Goal: Check status: Check status

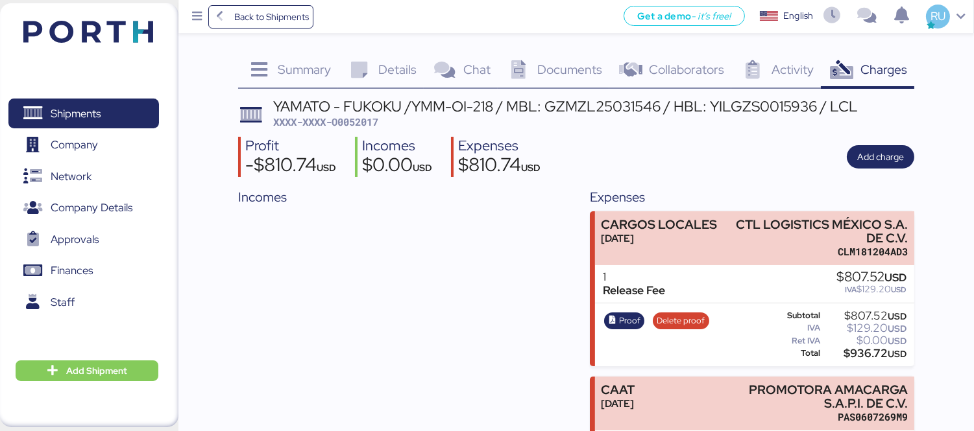
click at [111, 17] on header at bounding box center [68, 30] width 125 height 40
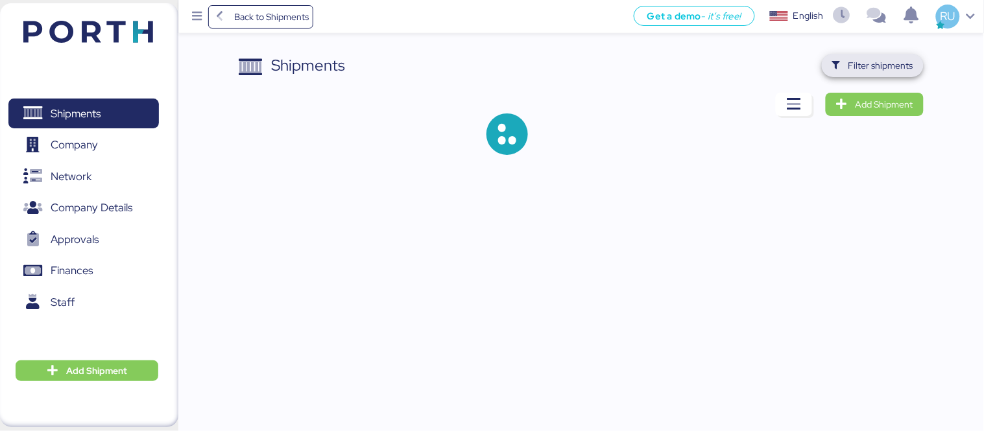
click at [873, 69] on span "Filter shipments" at bounding box center [880, 66] width 65 height 16
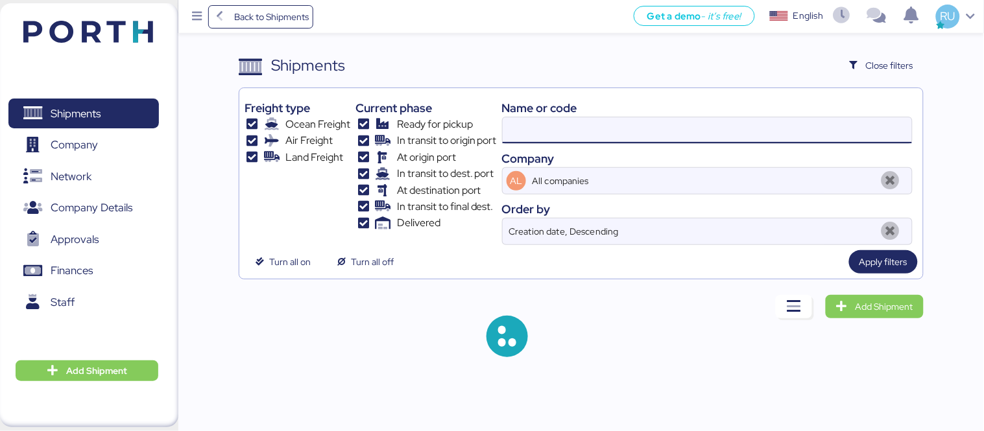
click at [585, 135] on input at bounding box center [707, 130] width 409 height 26
paste input "COSU6426653410"
type input "COSU6426653410"
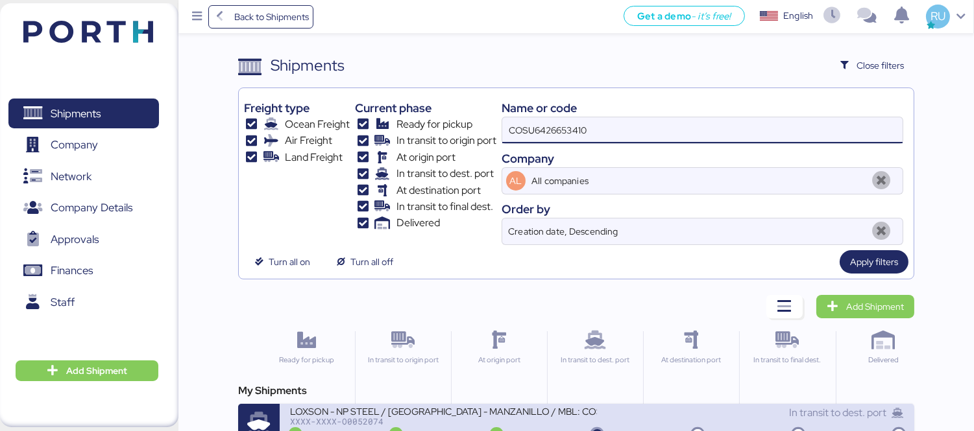
click at [555, 405] on div "LOXSON - NP STEEL / [GEOGRAPHIC_DATA] - MANZANILLO / MBL: COSU6426653410 - HBL:…" at bounding box center [443, 410] width 307 height 11
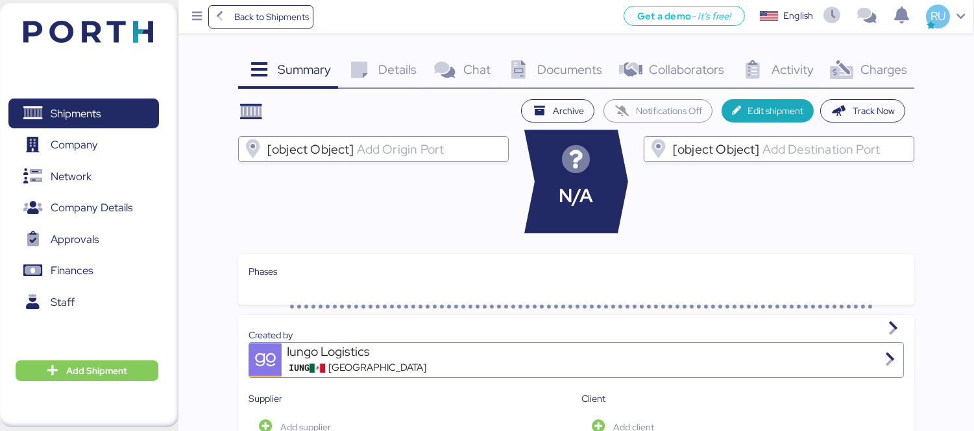
click at [872, 65] on span "Charges" at bounding box center [883, 69] width 47 height 17
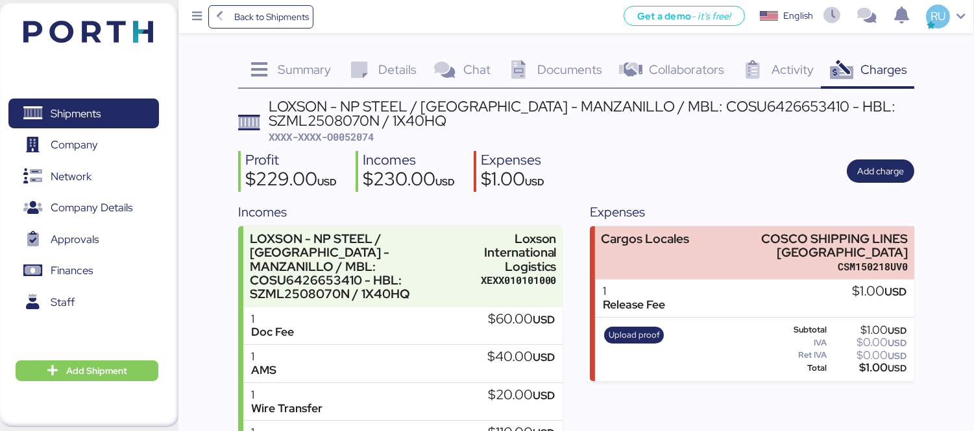
scroll to position [34, 0]
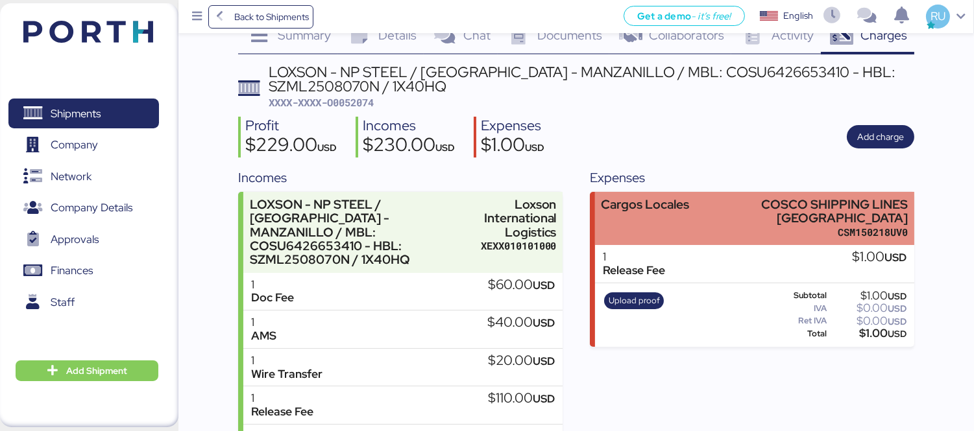
click at [724, 219] on div "COSCO SHIPPING LINES [GEOGRAPHIC_DATA]" at bounding box center [816, 211] width 184 height 27
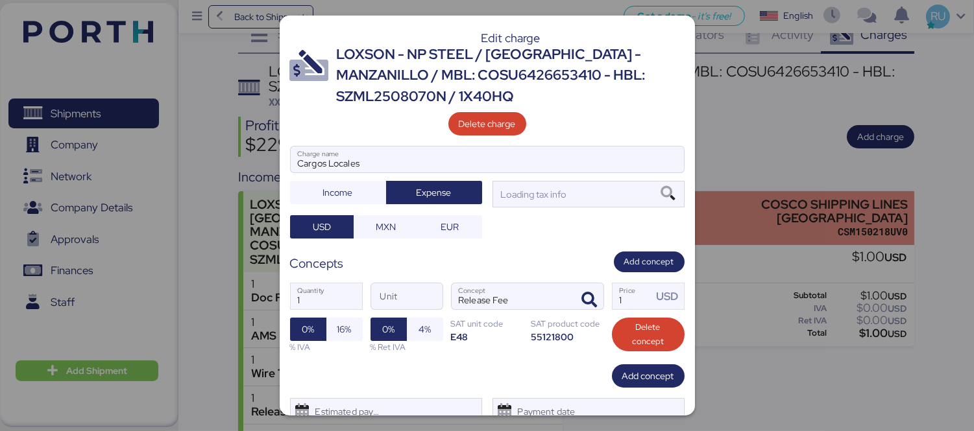
scroll to position [0, 0]
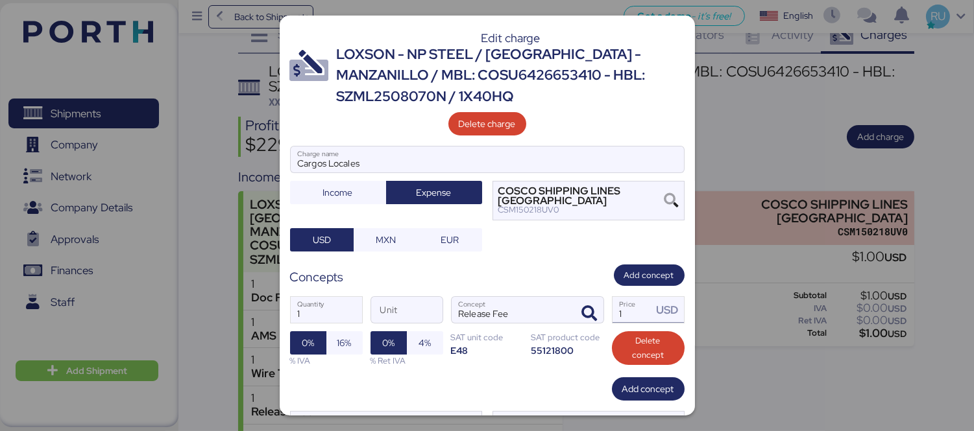
click at [623, 309] on input "1" at bounding box center [632, 310] width 40 height 26
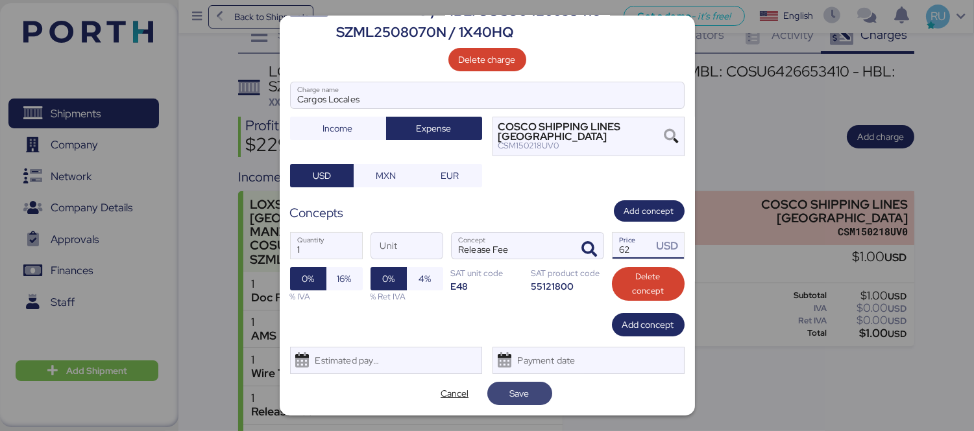
type input "62"
click at [521, 387] on span "Save" at bounding box center [519, 394] width 19 height 16
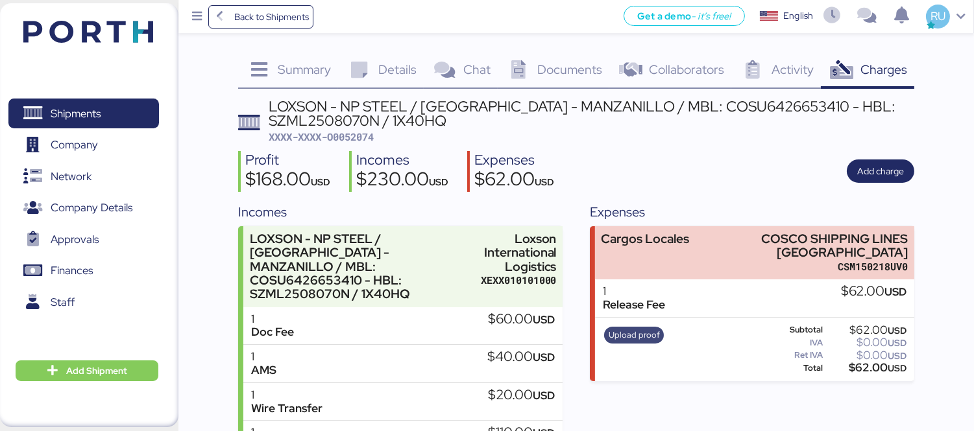
click at [627, 333] on span "Upload proof" at bounding box center [633, 335] width 51 height 14
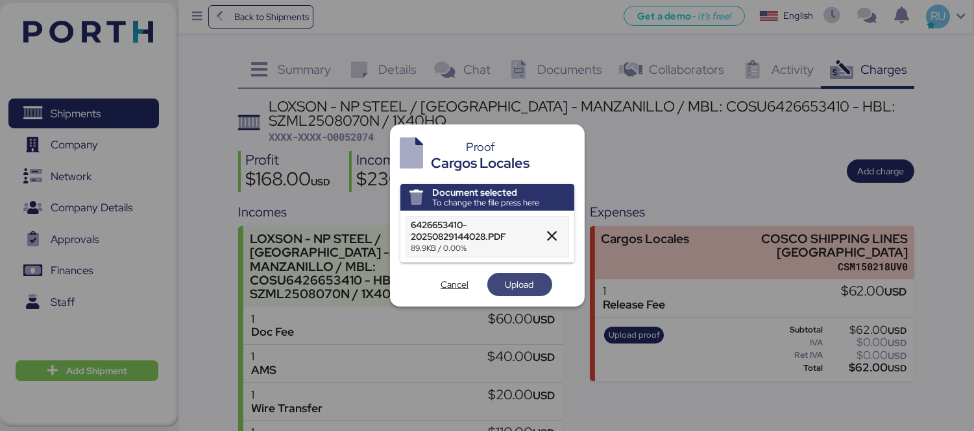
click at [496, 283] on span "Upload" at bounding box center [519, 284] width 65 height 23
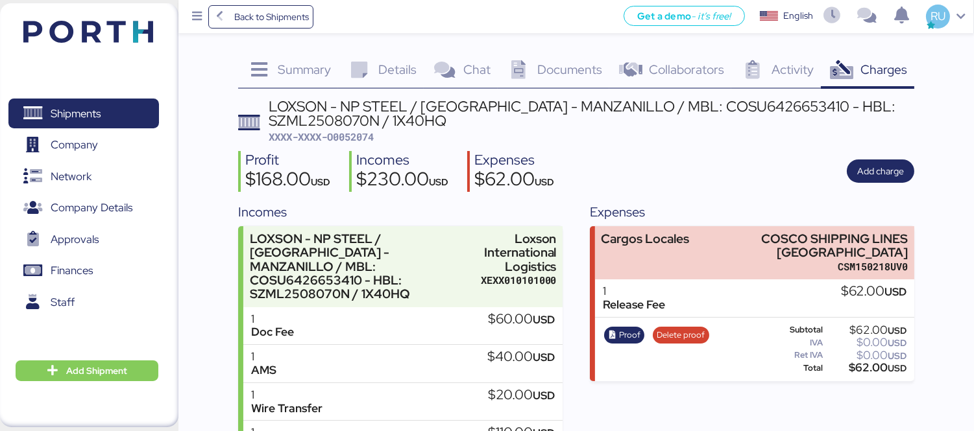
click at [347, 139] on span "XXXX-XXXX-O0052074" at bounding box center [321, 136] width 105 height 13
copy span "O0052074"
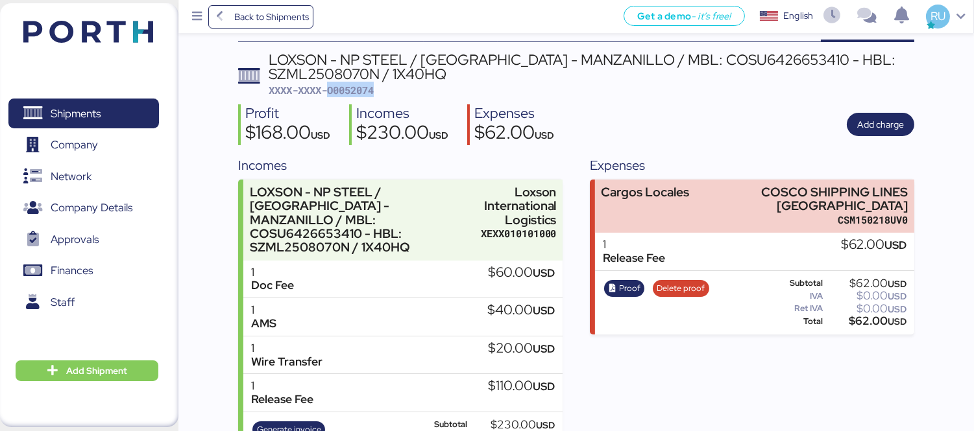
scroll to position [47, 0]
click at [135, 21] on img at bounding box center [88, 32] width 130 height 22
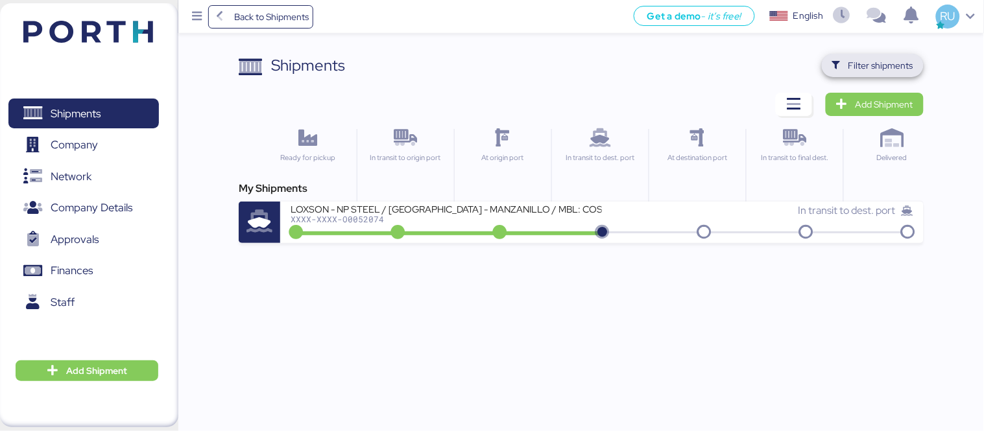
click at [867, 69] on span "Filter shipments" at bounding box center [880, 66] width 65 height 16
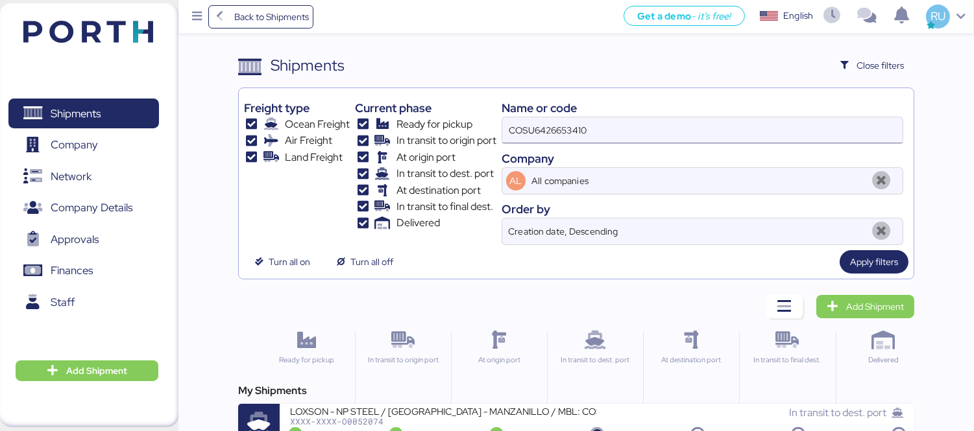
click at [782, 126] on input "COSU6426653410" at bounding box center [702, 130] width 400 height 26
type input "C"
paste input "O0052080"
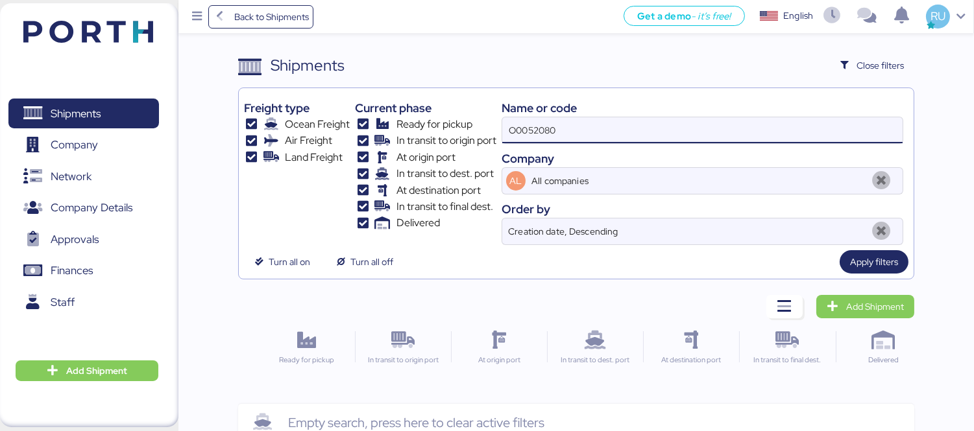
type input "O0052080"
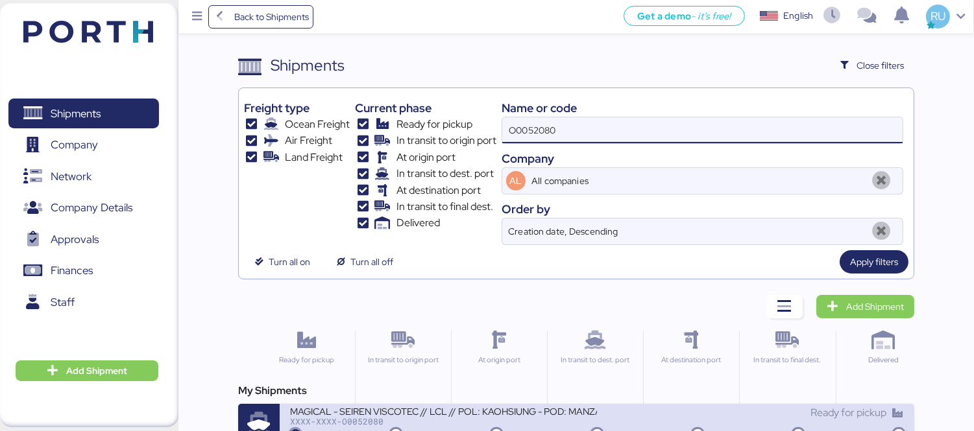
click at [550, 420] on div "XXXX-XXXX-O0052080" at bounding box center [443, 421] width 307 height 9
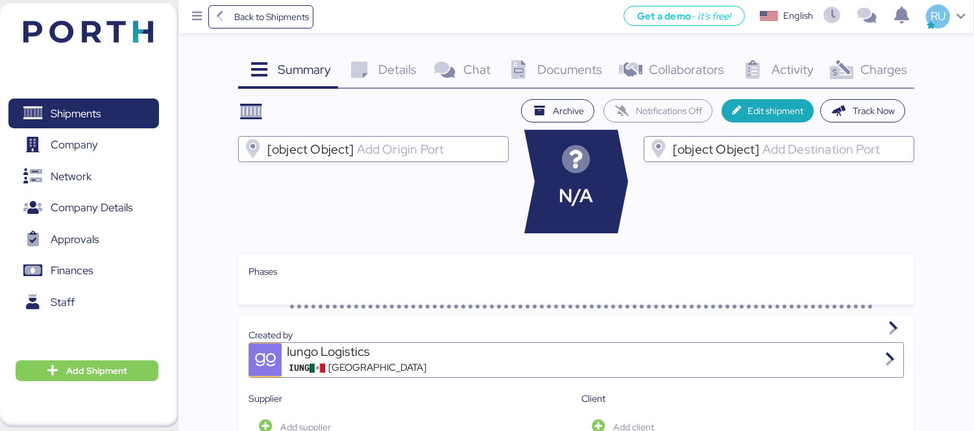
click at [848, 83] on div "Charges 0" at bounding box center [867, 71] width 93 height 35
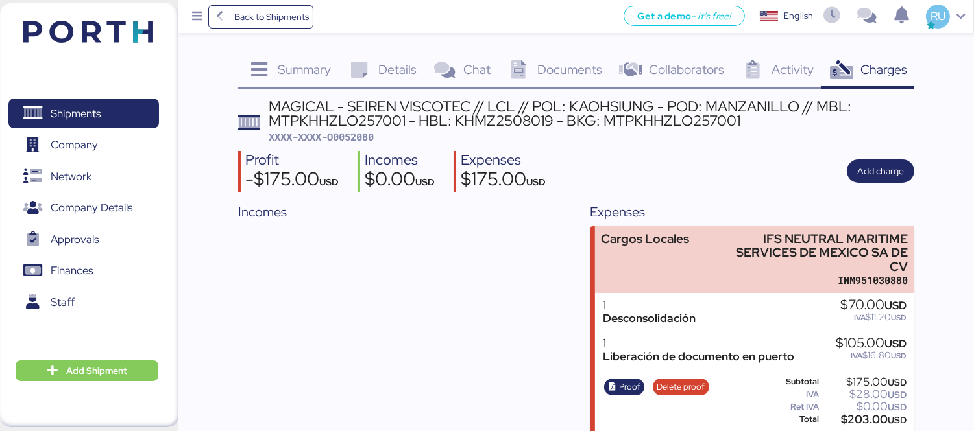
scroll to position [11, 0]
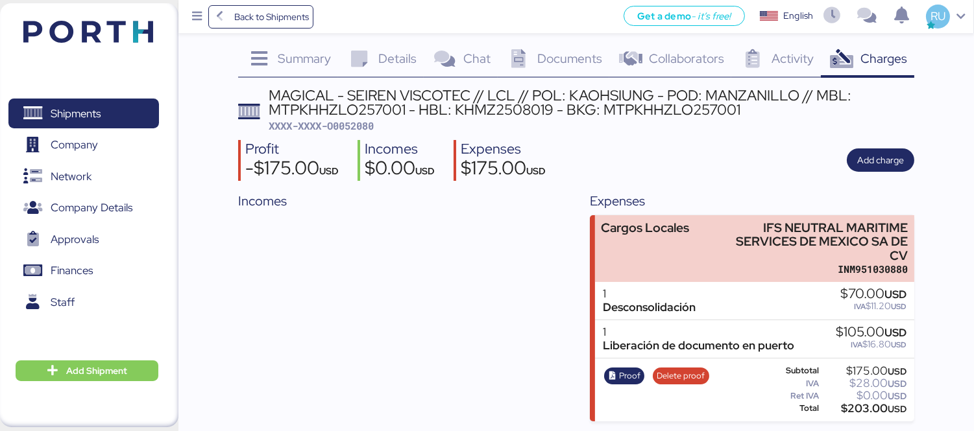
click at [141, 35] on img at bounding box center [88, 32] width 130 height 22
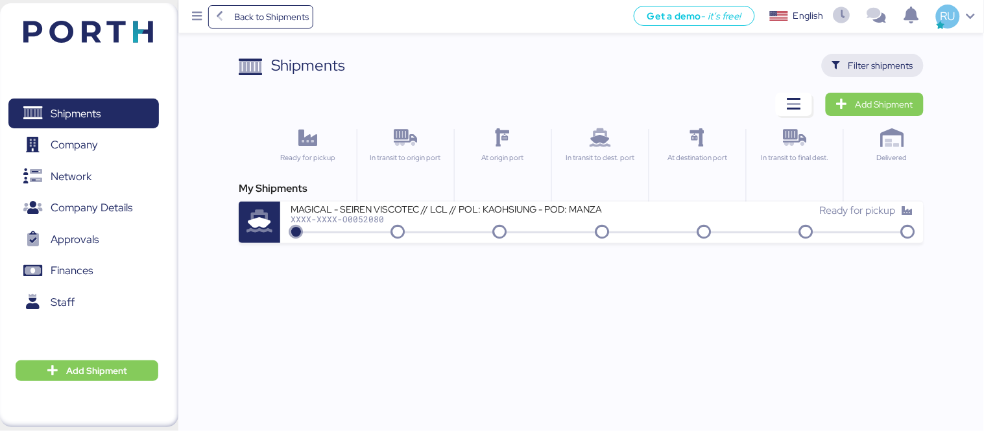
click at [867, 67] on span "Filter shipments" at bounding box center [880, 66] width 65 height 16
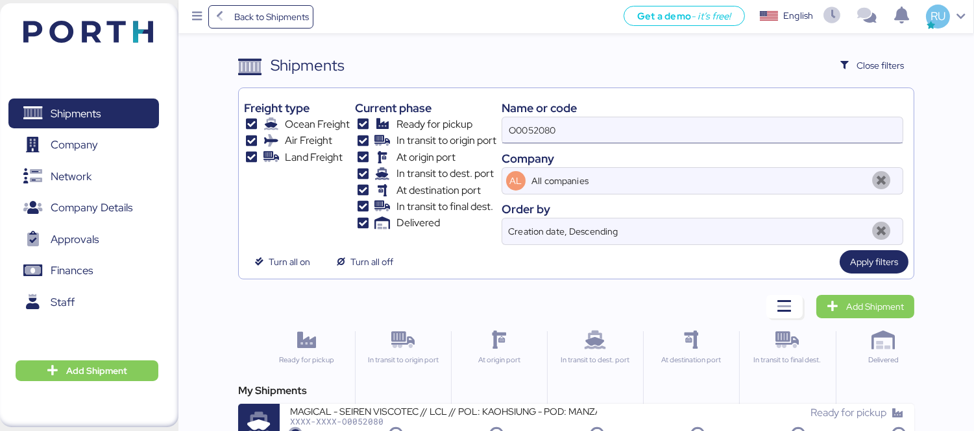
click at [677, 131] on input "O0052080" at bounding box center [702, 130] width 400 height 26
paste input "O0052053"
type input "O0052053"
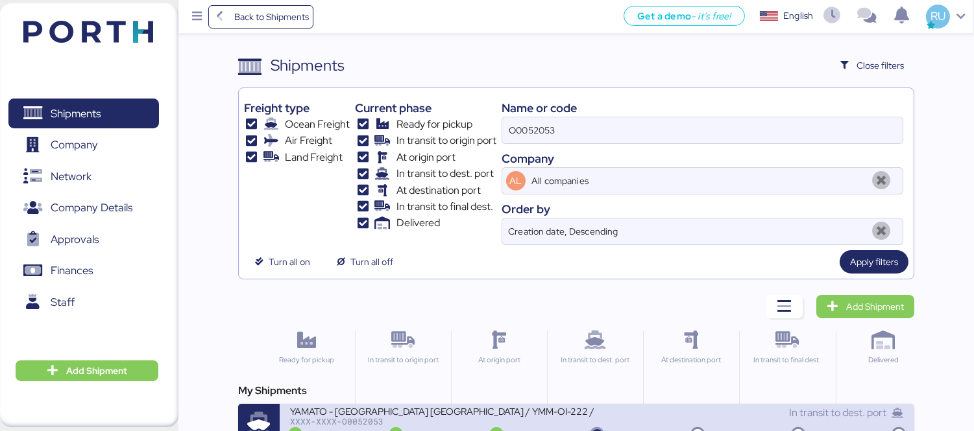
click at [515, 411] on div "YAMATO - [GEOGRAPHIC_DATA] [GEOGRAPHIC_DATA] / YMM-OI-222 / MBL: NGTL74763778 /…" at bounding box center [443, 410] width 307 height 11
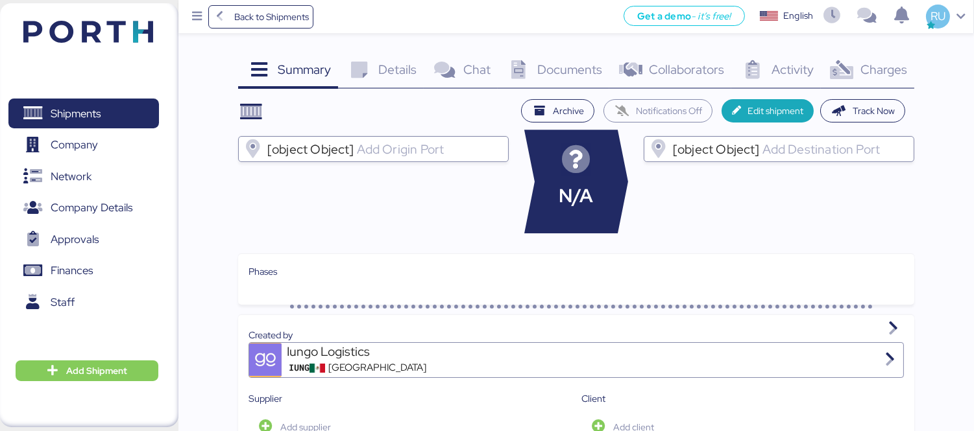
click at [878, 54] on div "Charges 0" at bounding box center [867, 71] width 93 height 35
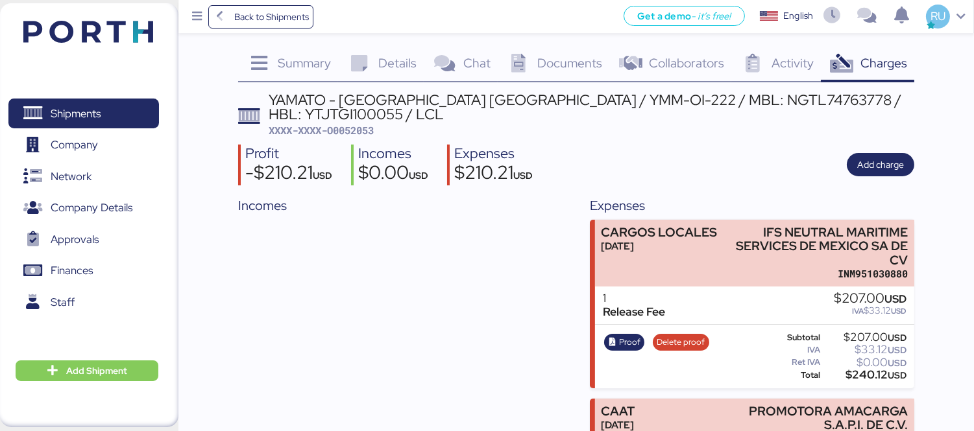
scroll to position [7, 0]
click at [71, 42] on img at bounding box center [88, 32] width 130 height 22
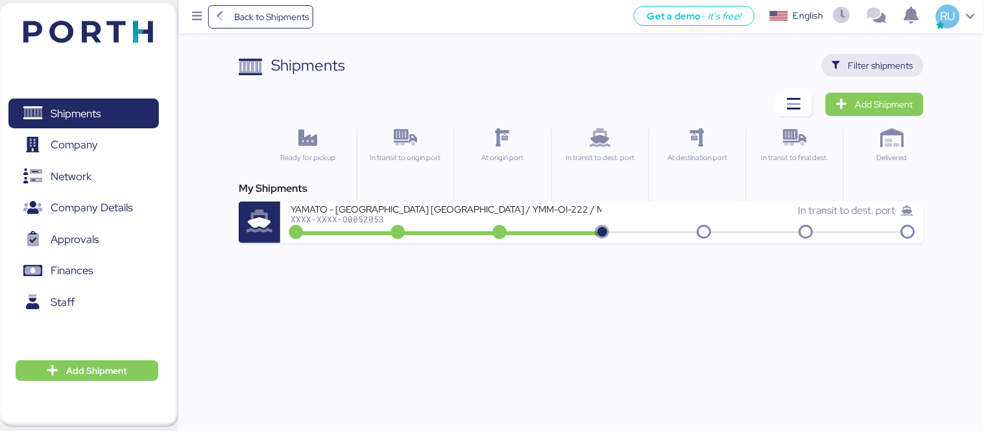
click at [872, 72] on span "Filter shipments" at bounding box center [880, 66] width 65 height 16
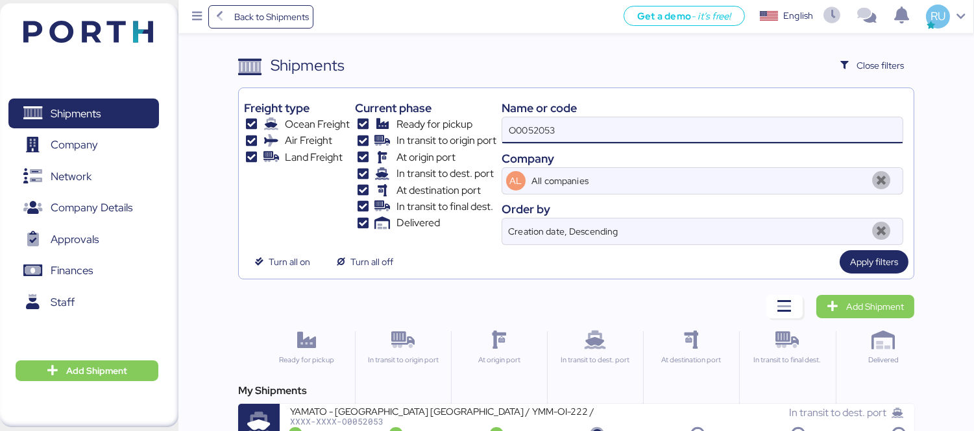
click at [774, 130] on input "O0052053" at bounding box center [702, 130] width 400 height 26
paste input "O0051996"
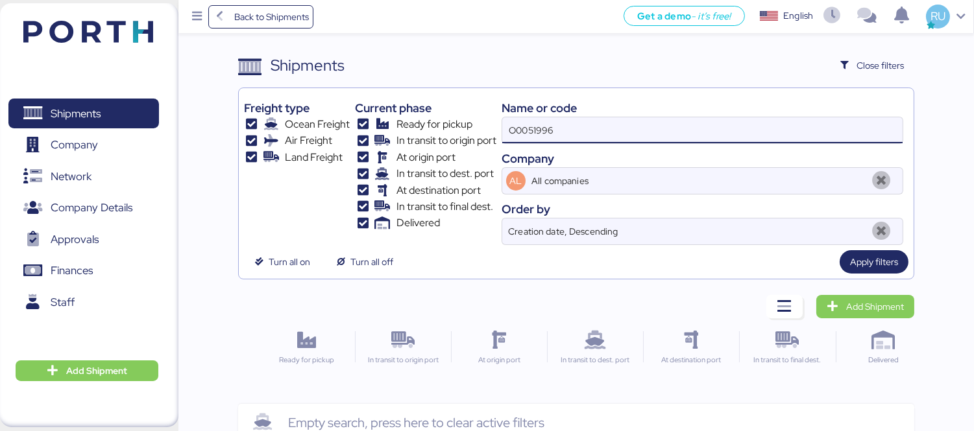
type input "O0051996"
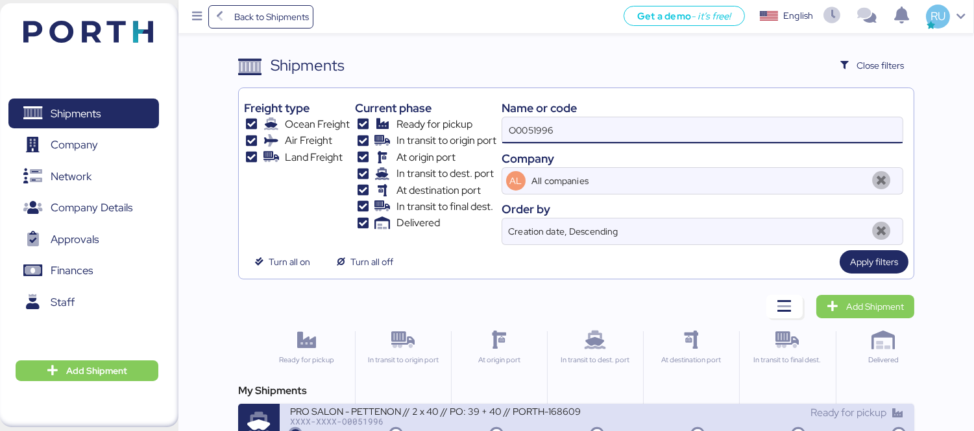
click at [552, 416] on div "PRO SALON - PETTENON // 2 x 40 // PO: 39 + 40 // PORTH-168609" at bounding box center [443, 410] width 307 height 11
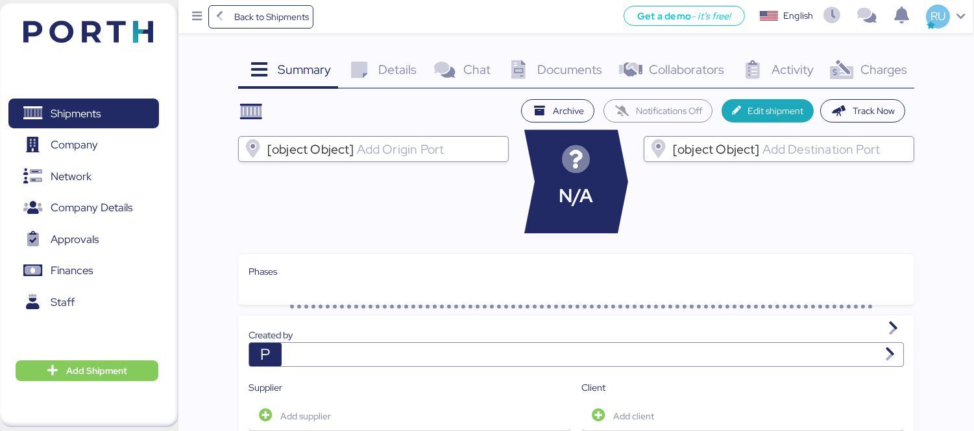
click at [858, 64] on div "Charges 0" at bounding box center [867, 71] width 93 height 35
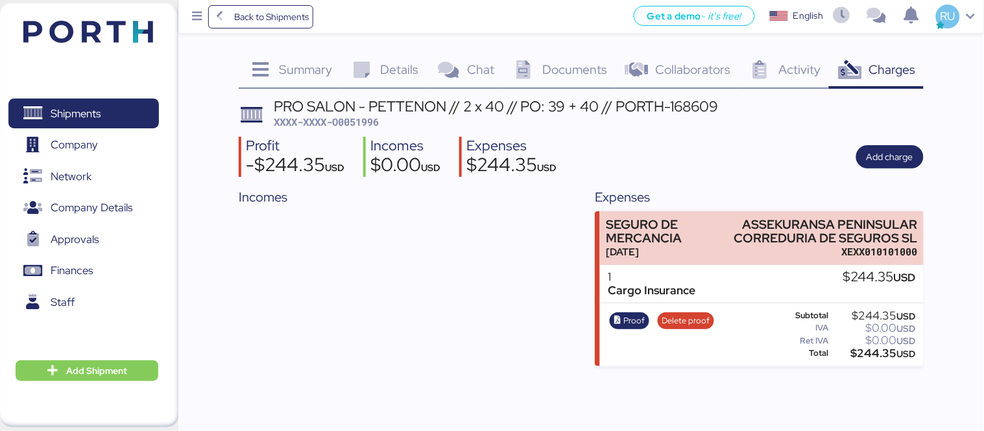
click at [134, 13] on div "Shipments 0 Company 0 Network 0 Company Details 0 Approvals 0 Finances 0 Staff …" at bounding box center [89, 215] width 178 height 424
click at [153, 27] on div "Shipments 0 Company 0 Network 0 Company Details 0 Approvals 0 Finances 0 Staff …" at bounding box center [89, 215] width 178 height 424
click at [151, 30] on img at bounding box center [88, 32] width 130 height 22
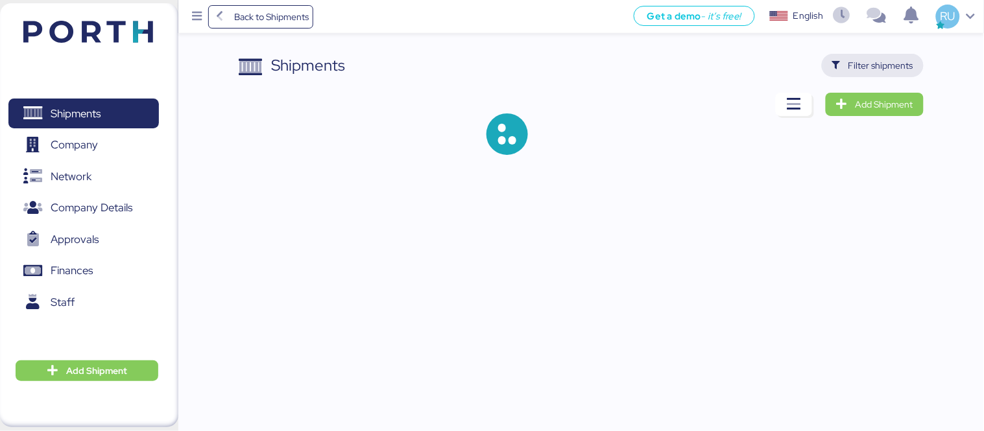
click at [870, 70] on span "Filter shipments" at bounding box center [880, 66] width 65 height 16
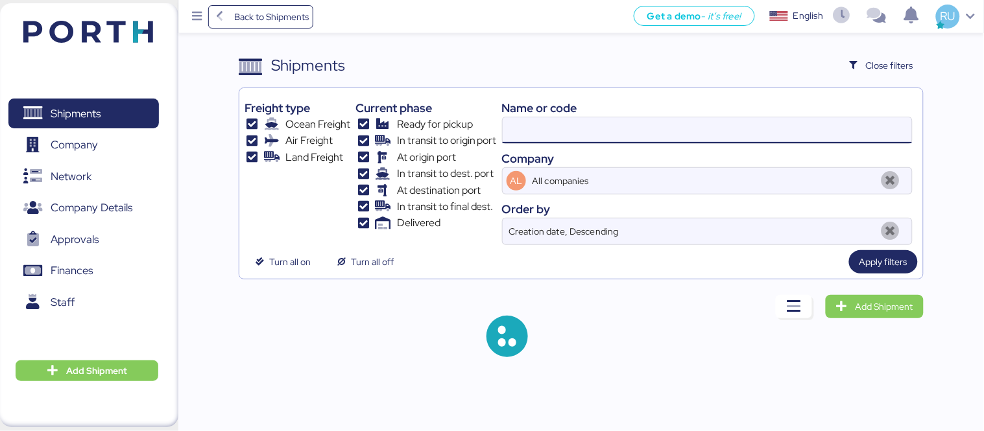
click at [658, 134] on input at bounding box center [707, 130] width 409 height 26
paste input "O0051922"
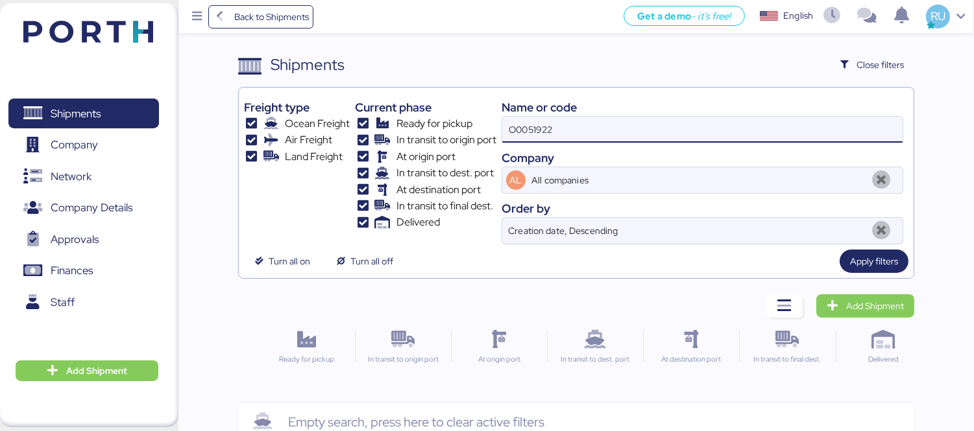
scroll to position [25, 0]
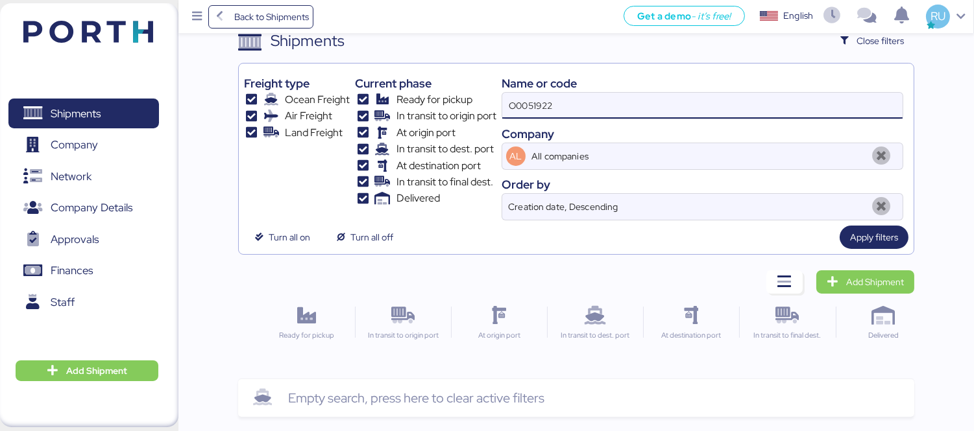
type input "O0051922"
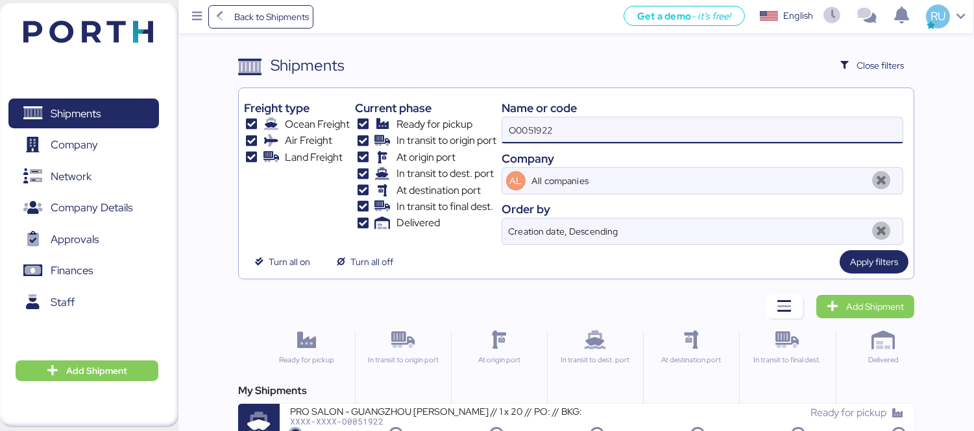
scroll to position [24, 0]
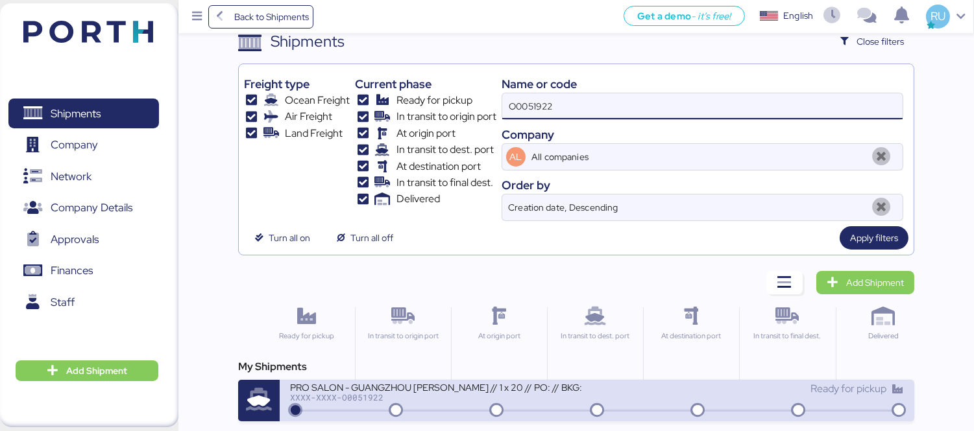
click at [545, 389] on div "PRO SALON - GUANGZHOU [PERSON_NAME] // 1 x 20 // PO: // BKG:" at bounding box center [443, 386] width 307 height 11
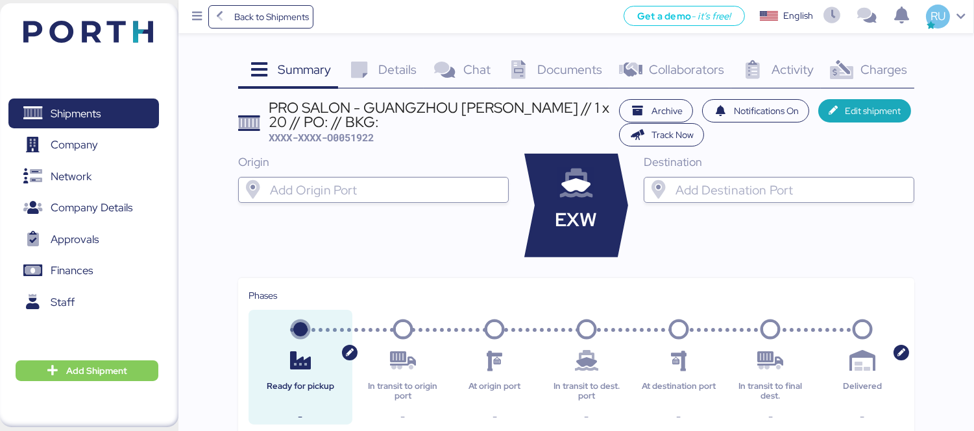
click at [900, 71] on span "Charges" at bounding box center [883, 69] width 47 height 17
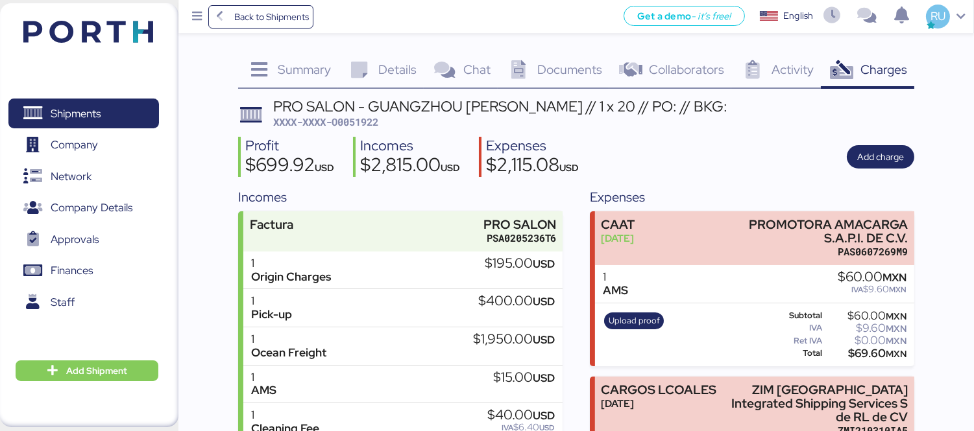
click at [549, 68] on span "Documents" at bounding box center [569, 69] width 65 height 17
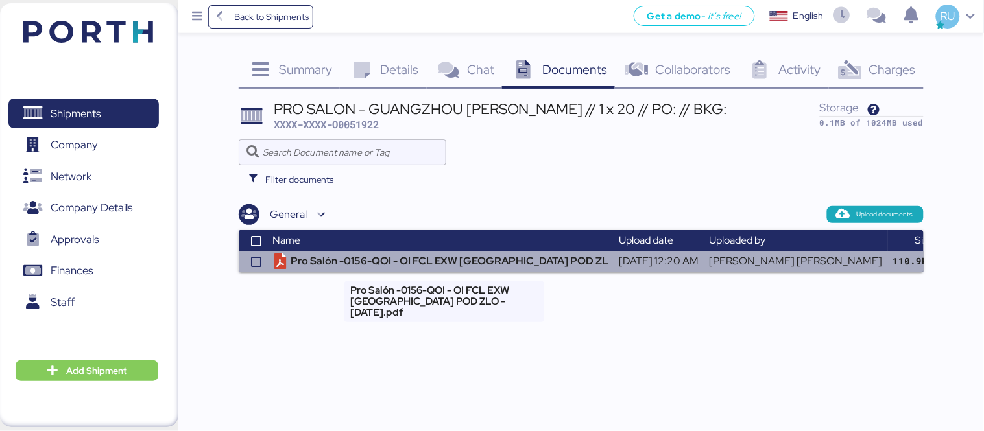
click at [493, 261] on td "Pro Salón -0156-QOI - OI FCL EXW [GEOGRAPHIC_DATA] POD ZL" at bounding box center [440, 261] width 347 height 21
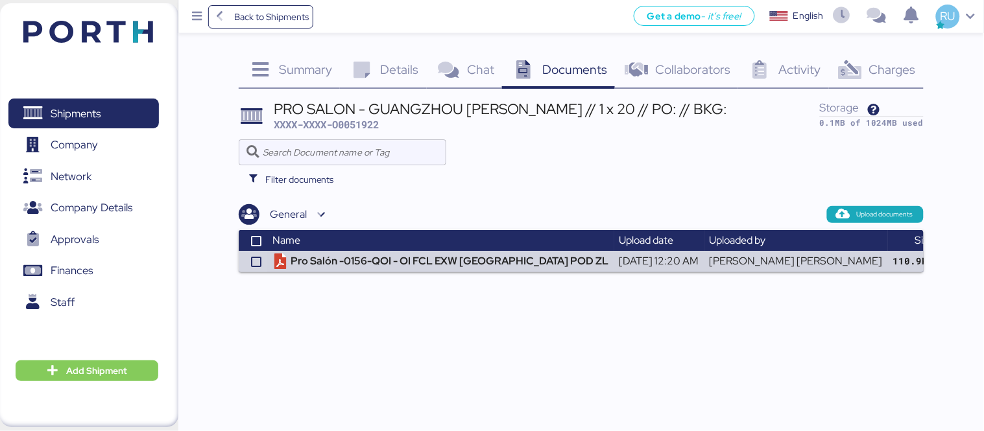
click at [863, 61] on icon at bounding box center [850, 70] width 28 height 19
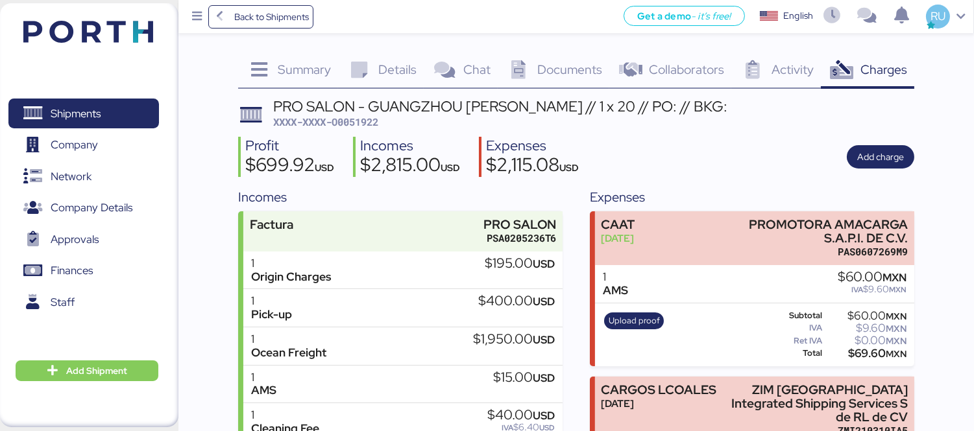
click at [354, 120] on span "XXXX-XXXX-O0051922" at bounding box center [325, 121] width 105 height 13
copy span "O0051922"
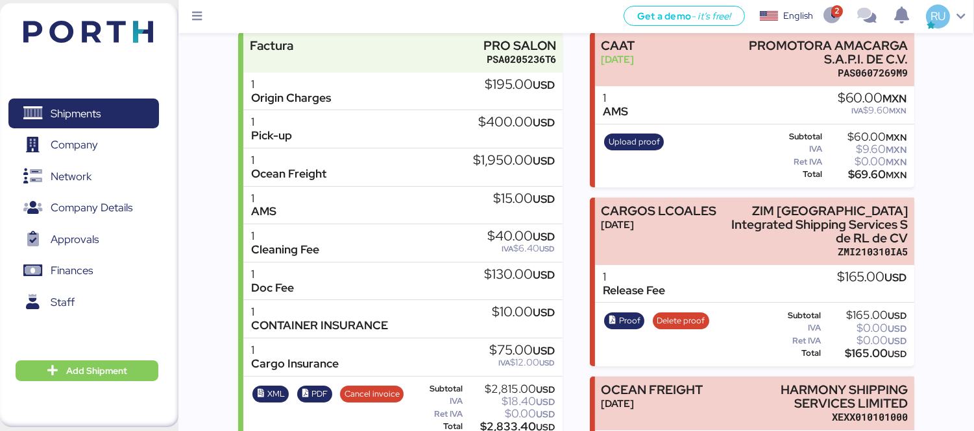
scroll to position [197, 0]
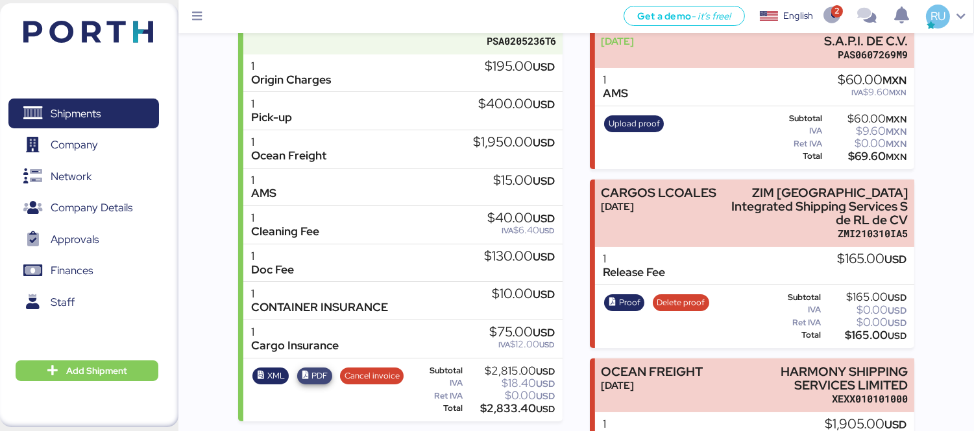
click at [308, 374] on icon "button" at bounding box center [305, 376] width 8 height 8
